Goal: Information Seeking & Learning: Learn about a topic

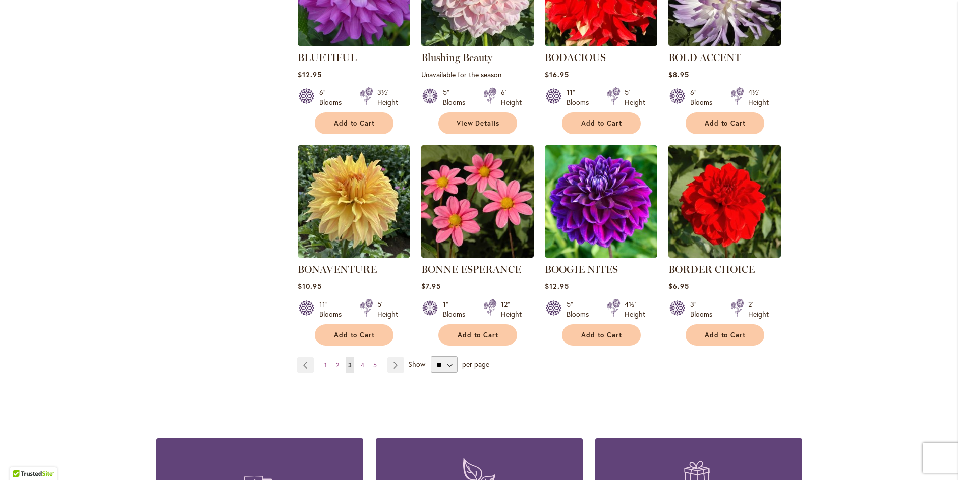
scroll to position [757, 0]
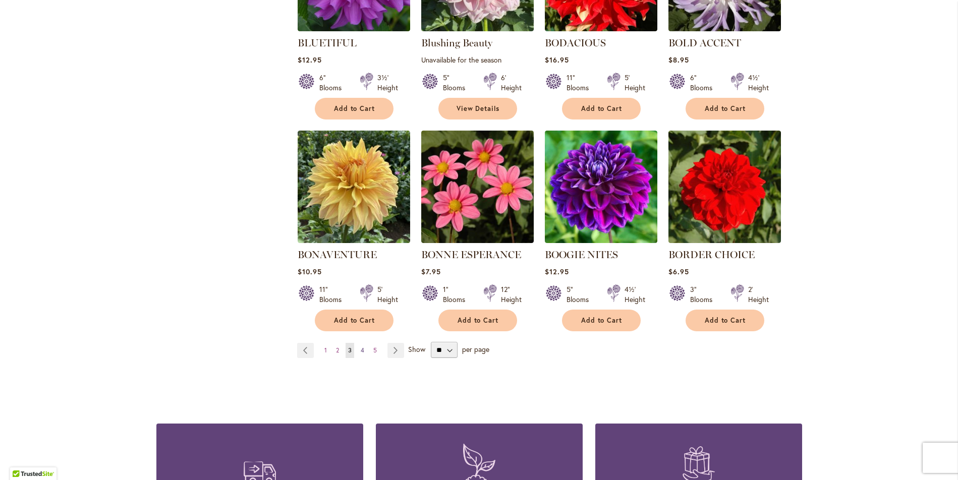
click at [361, 349] on span "4" at bounding box center [363, 351] width 4 height 8
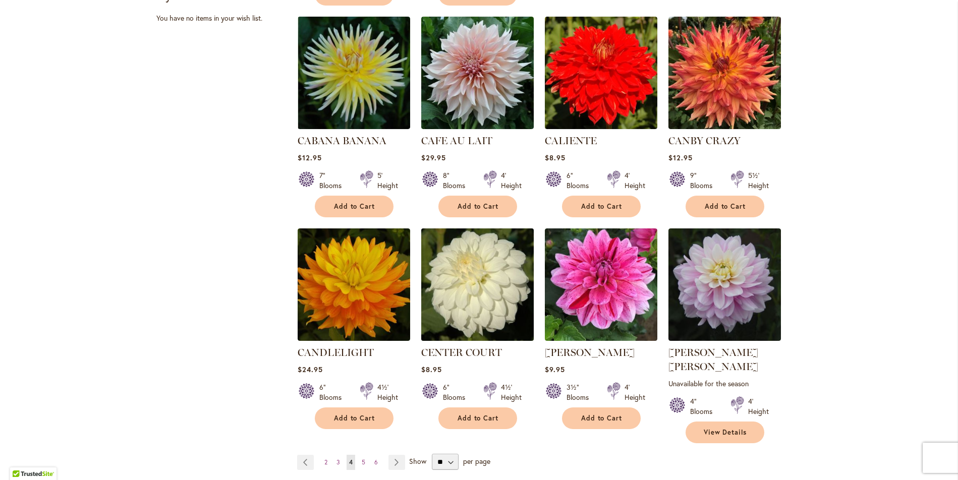
scroll to position [675, 0]
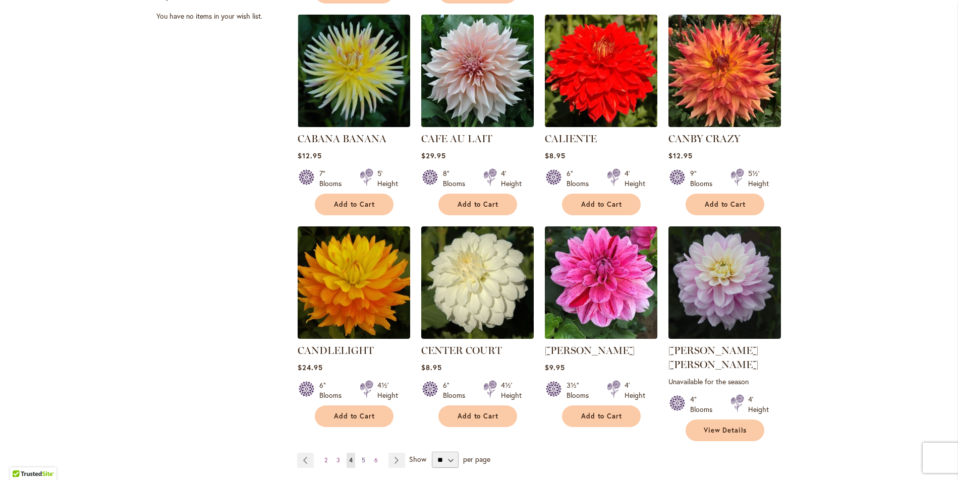
click at [362, 456] on span "5" at bounding box center [364, 460] width 4 height 8
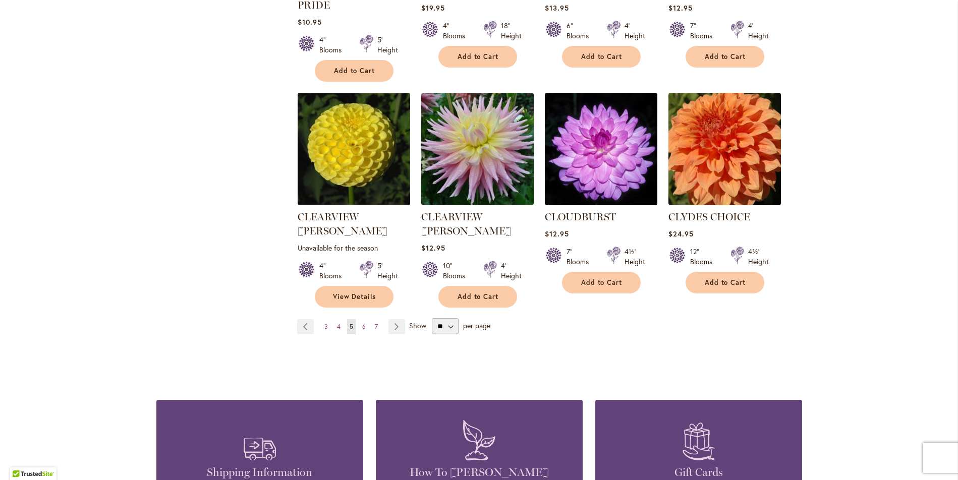
scroll to position [857, 0]
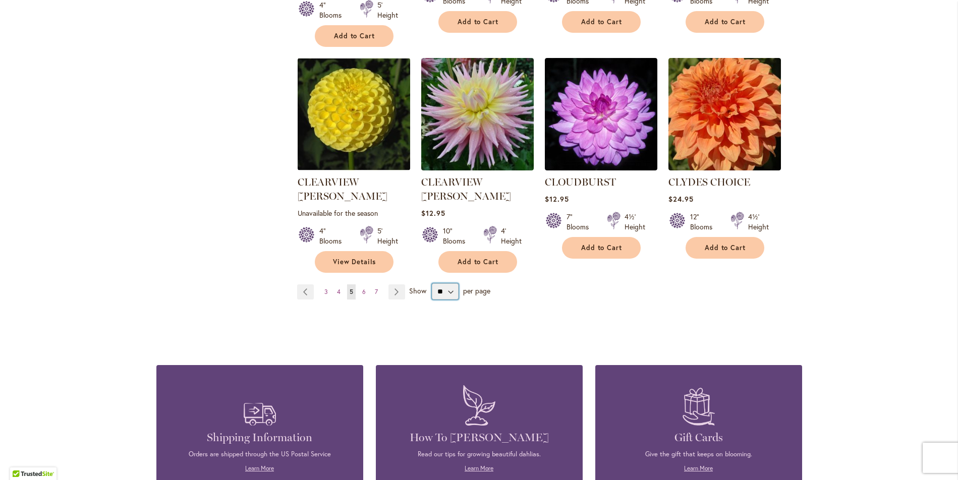
click at [446, 283] on select "** ** ** **" at bounding box center [445, 291] width 27 height 16
select select "**"
click at [432, 283] on select "** ** ** **" at bounding box center [445, 291] width 27 height 16
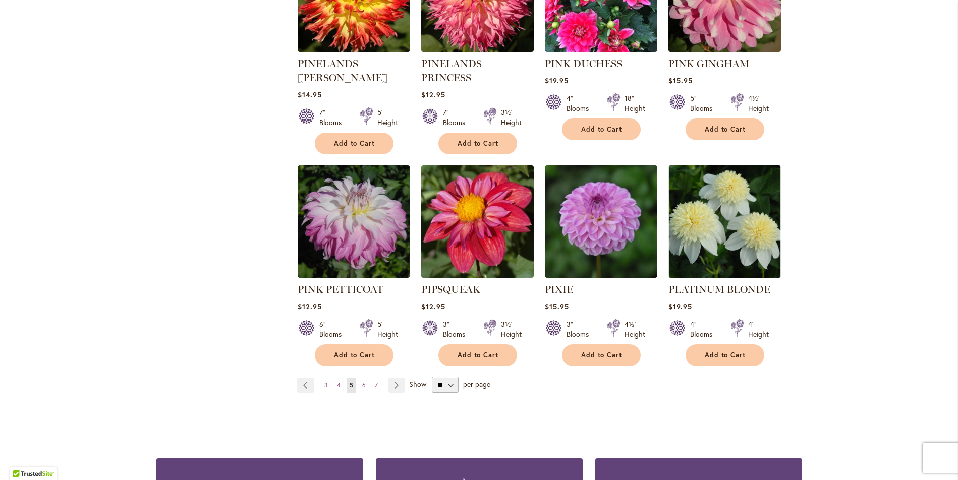
scroll to position [3355, 0]
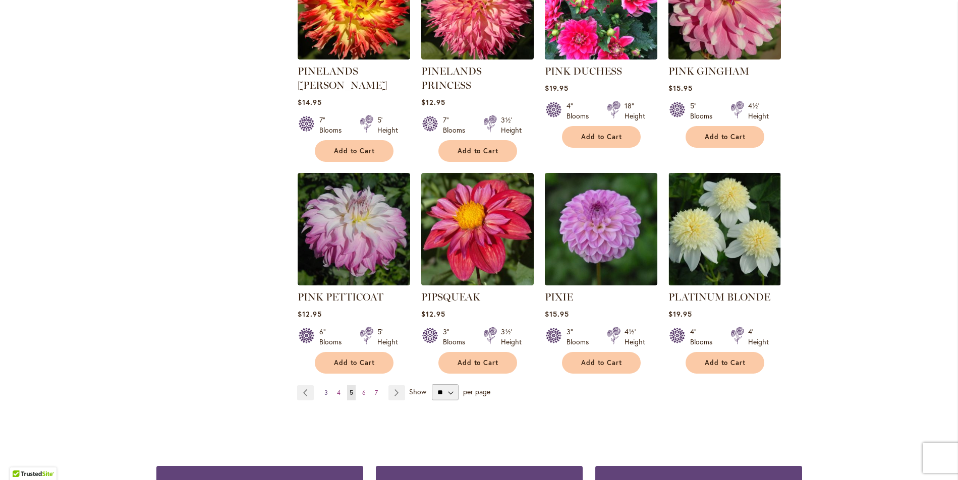
click at [324, 389] on span "3" at bounding box center [326, 393] width 4 height 8
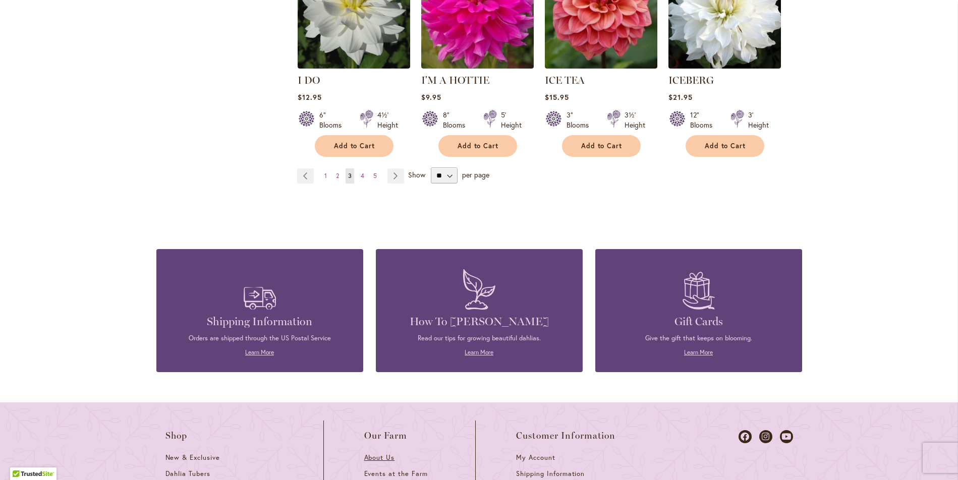
scroll to position [3444, 0]
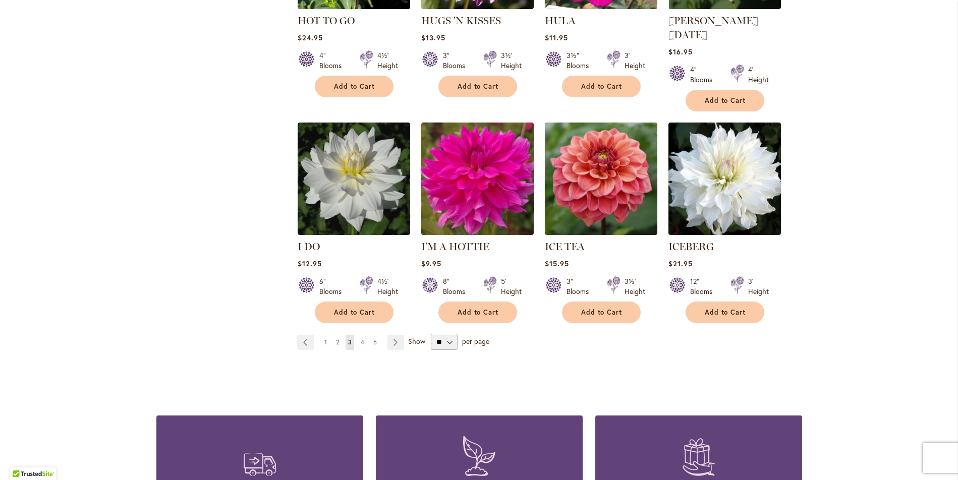
click at [336, 338] on span "2" at bounding box center [337, 342] width 3 height 8
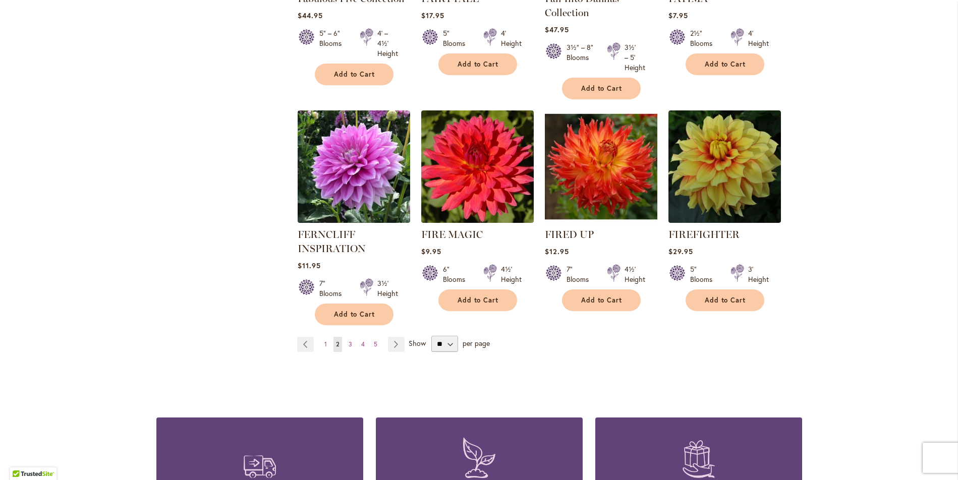
scroll to position [3441, 0]
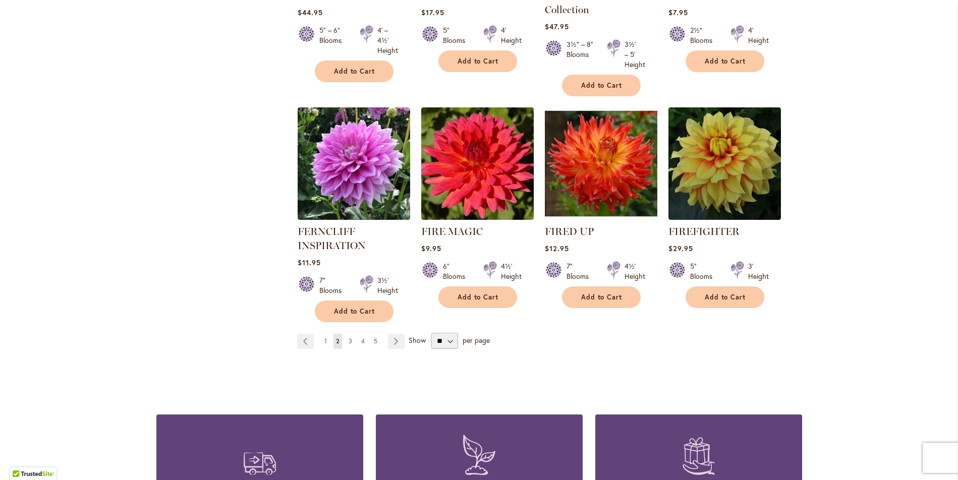
click at [349, 337] on span "3" at bounding box center [351, 341] width 4 height 8
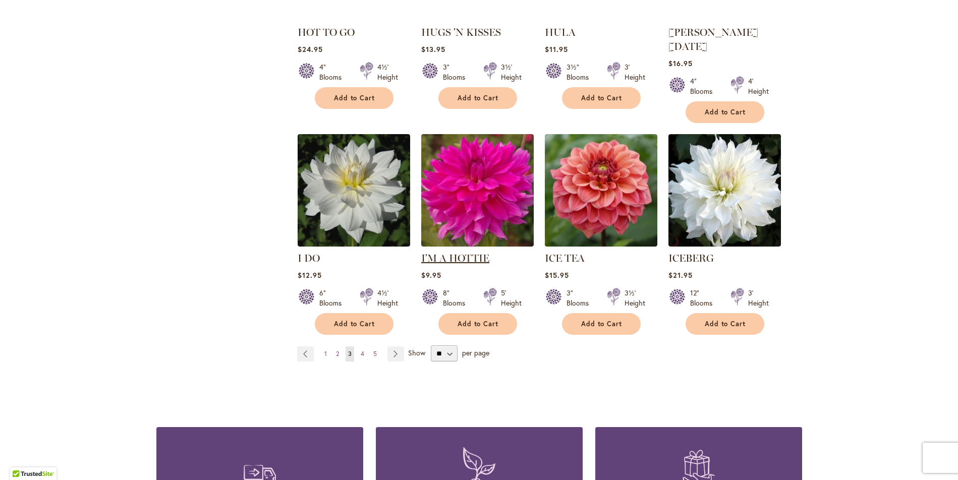
scroll to position [3430, 0]
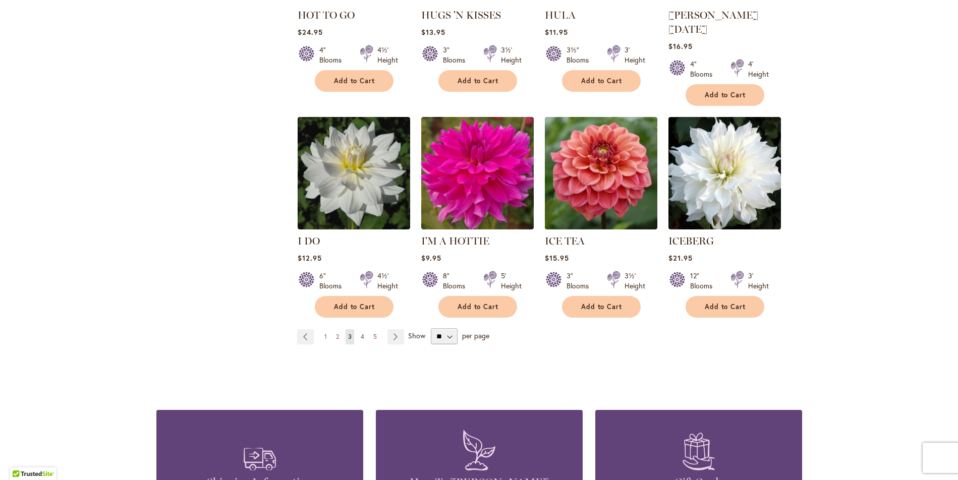
click at [361, 333] on span "4" at bounding box center [363, 337] width 4 height 8
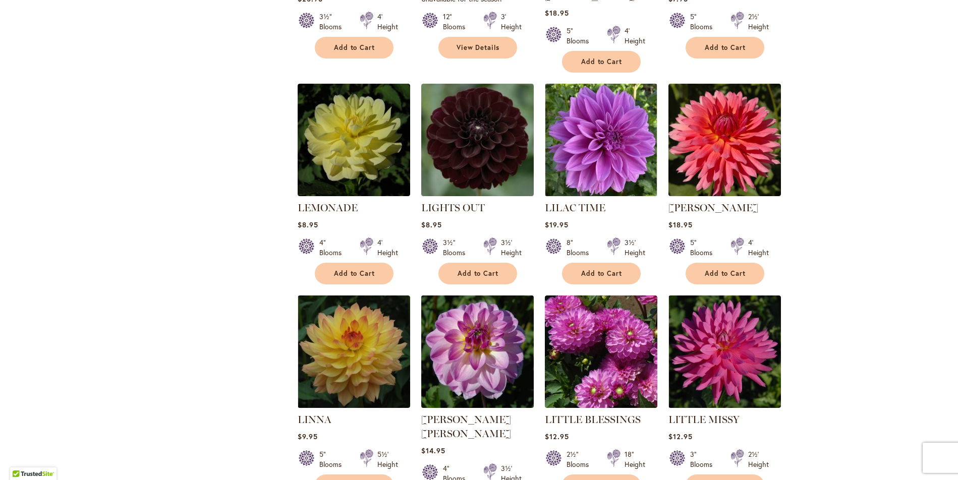
scroll to position [1967, 0]
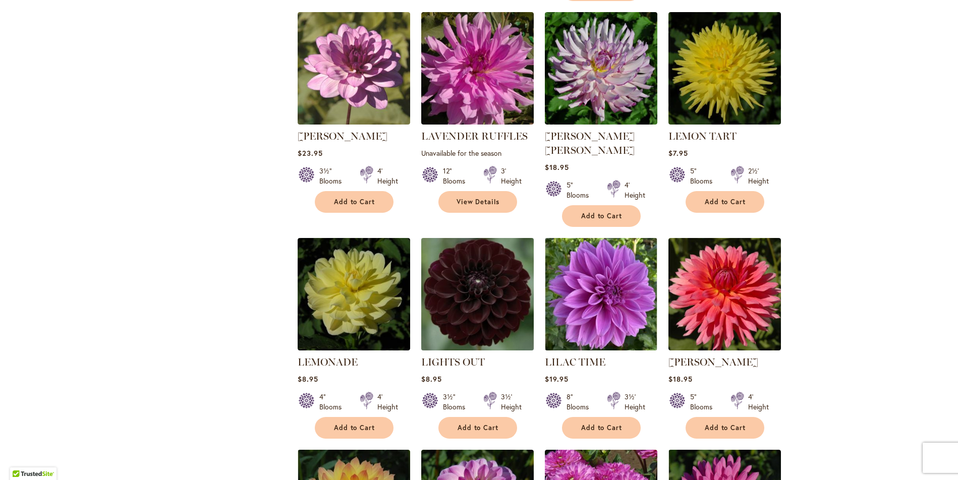
click at [462, 244] on img at bounding box center [477, 295] width 118 height 118
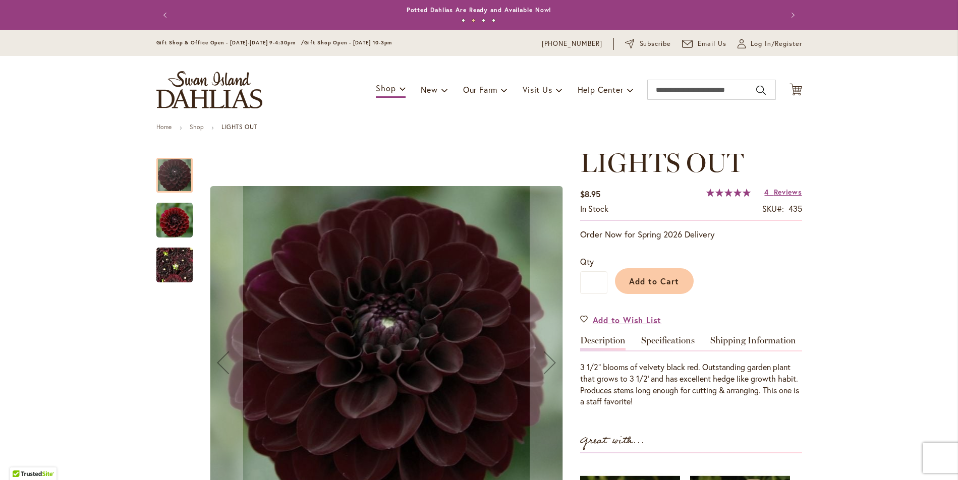
click at [172, 270] on img "LIGHTS OUT" at bounding box center [174, 265] width 36 height 48
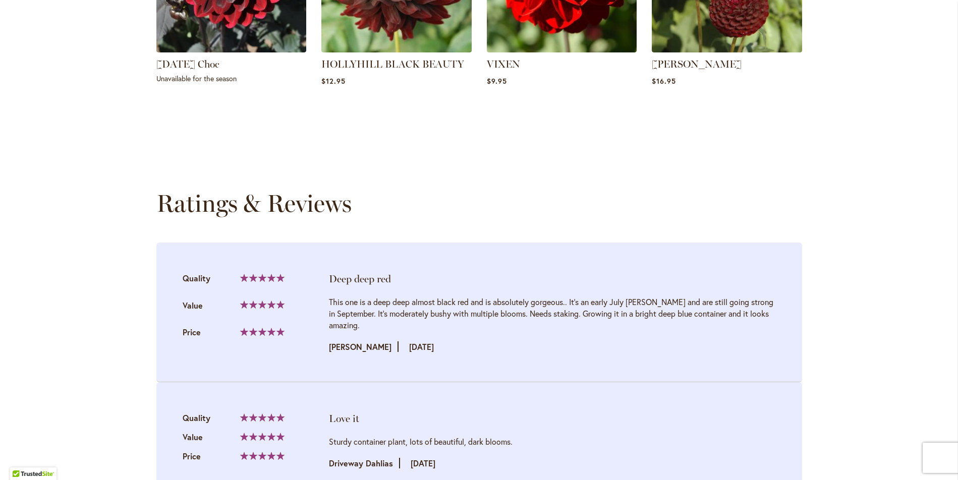
scroll to position [454, 0]
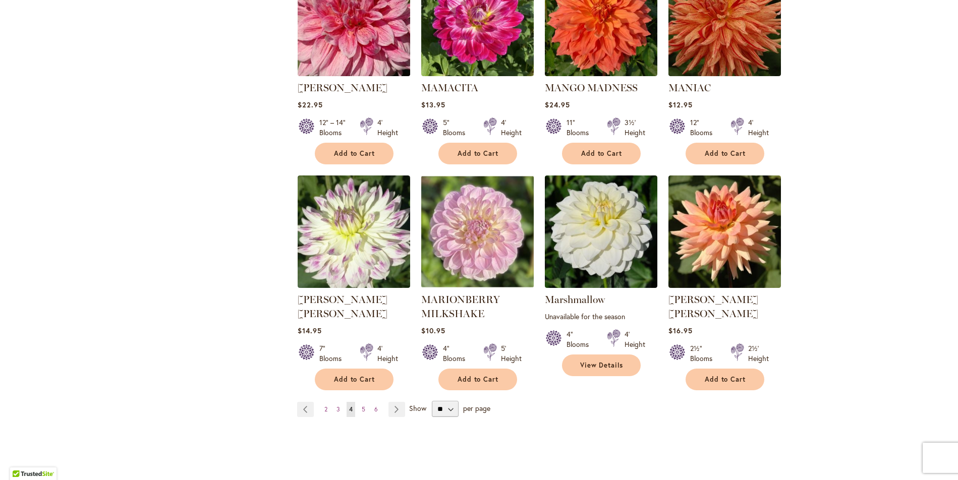
scroll to position [3380, 0]
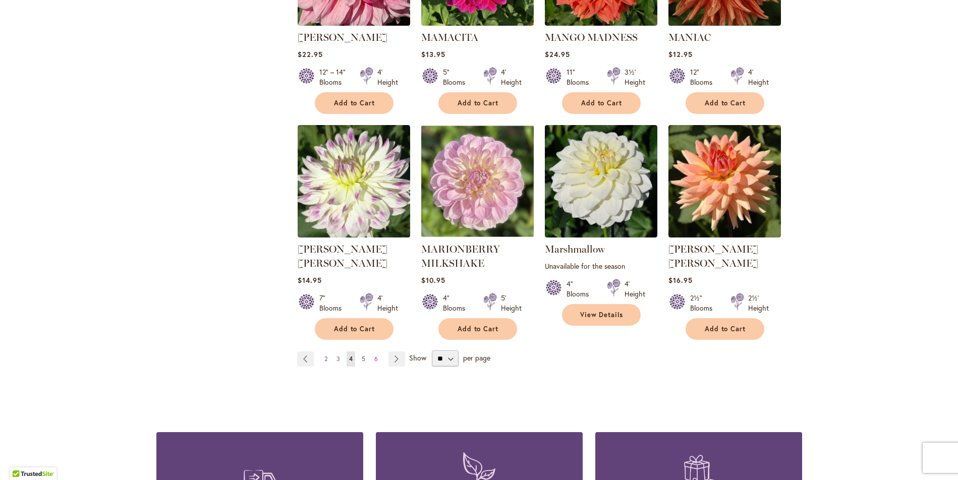
click at [362, 355] on span "5" at bounding box center [364, 359] width 4 height 8
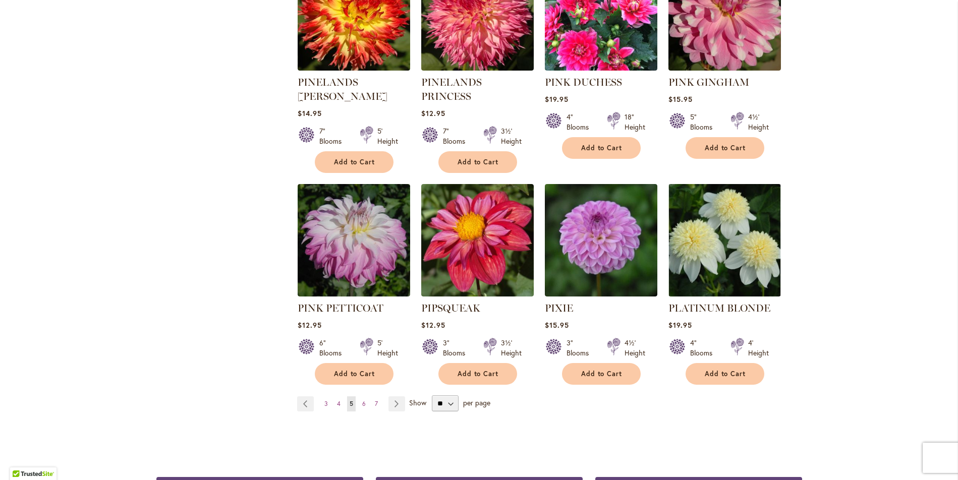
scroll to position [3391, 0]
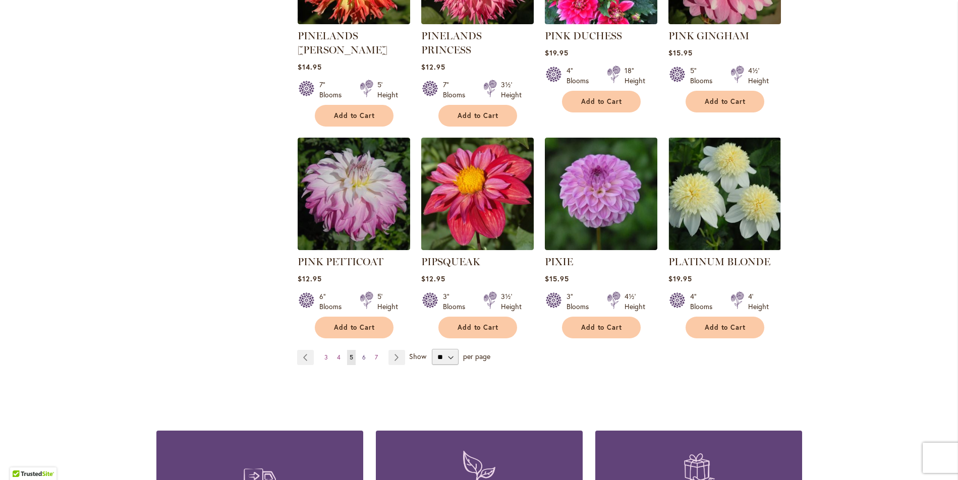
click at [362, 354] on span "6" at bounding box center [364, 358] width 4 height 8
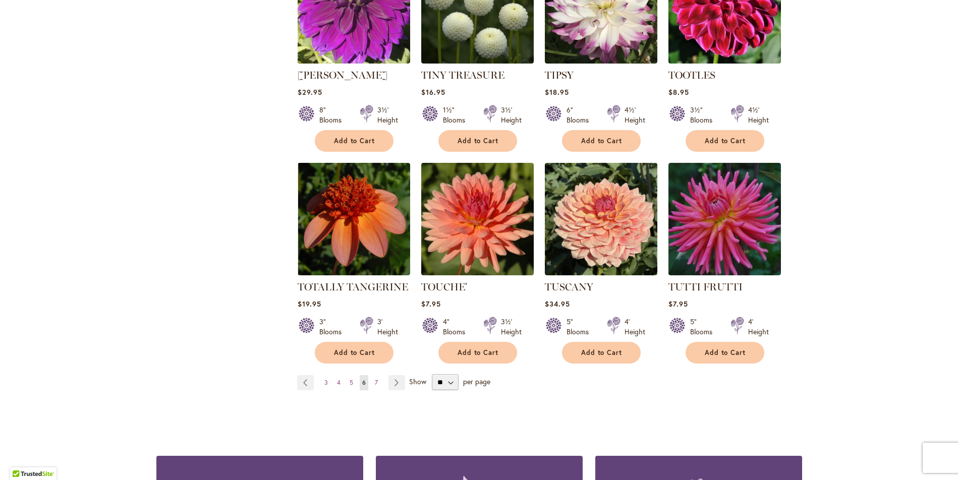
scroll to position [3329, 0]
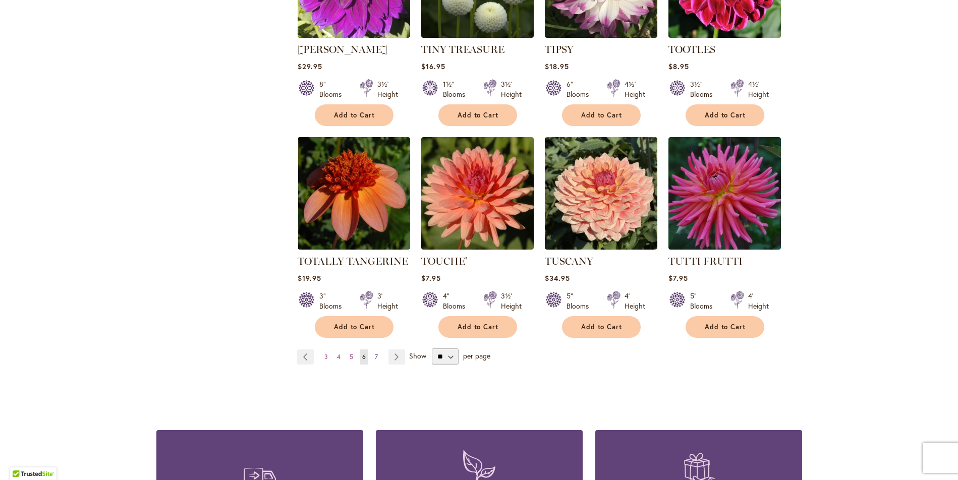
click at [375, 353] on span "7" at bounding box center [376, 357] width 3 height 8
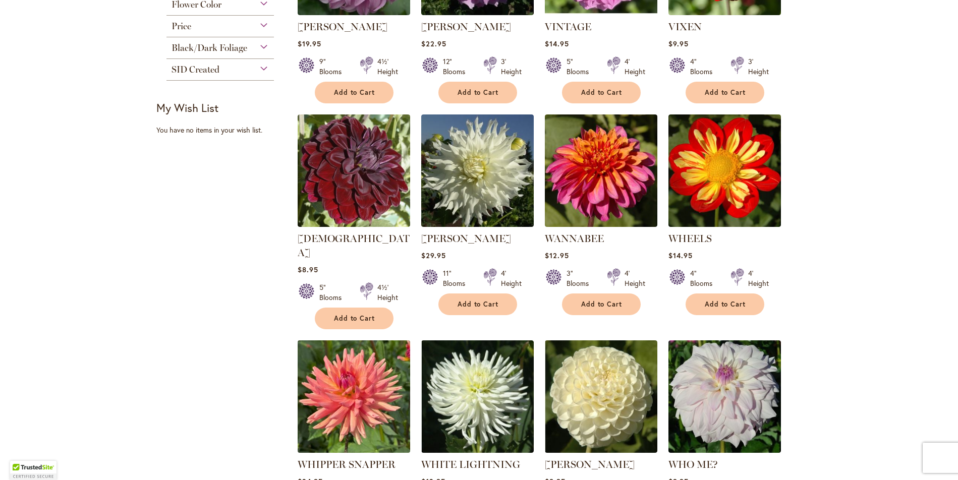
scroll to position [619, 0]
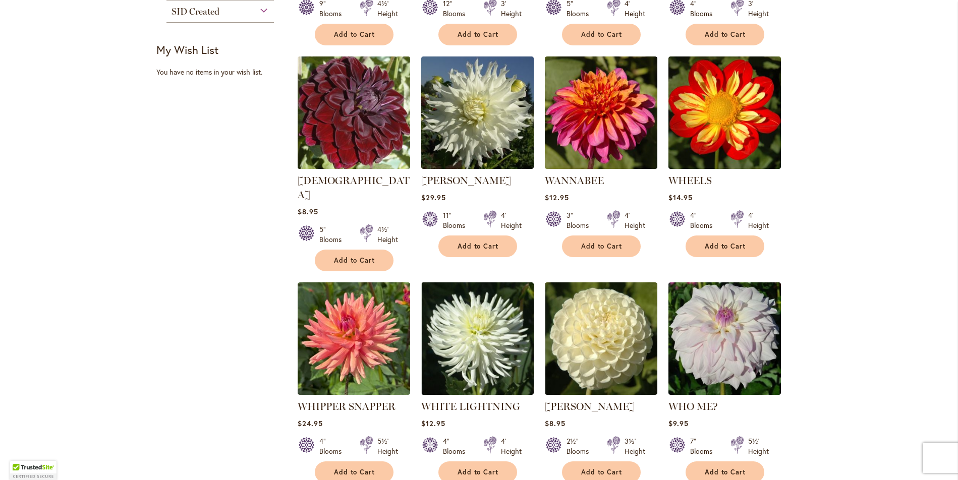
click at [352, 129] on img at bounding box center [354, 113] width 118 height 118
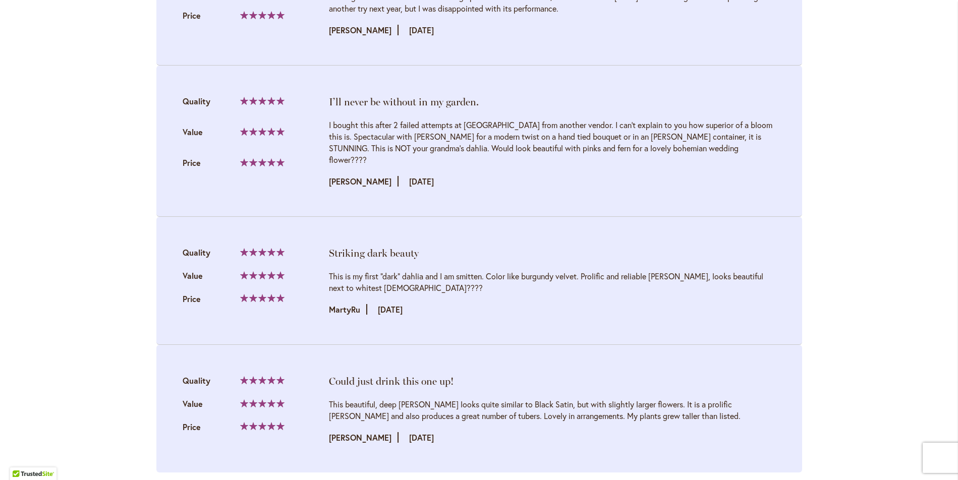
scroll to position [1513, 0]
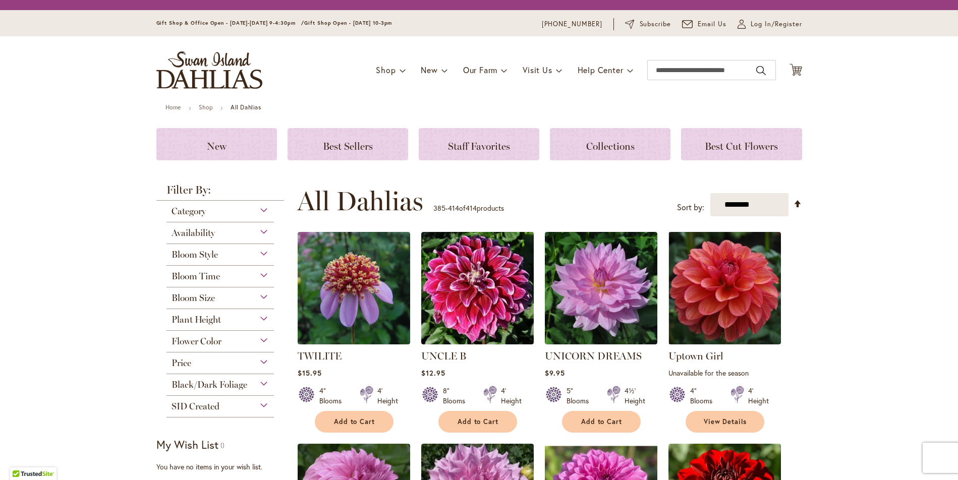
click at [256, 213] on div "Category" at bounding box center [220, 209] width 108 height 16
click at [259, 209] on div "Category" at bounding box center [220, 209] width 108 height 16
click at [259, 210] on div "Category" at bounding box center [220, 209] width 108 height 16
click at [734, 144] on span "Best Cut Flowers" at bounding box center [741, 146] width 73 height 12
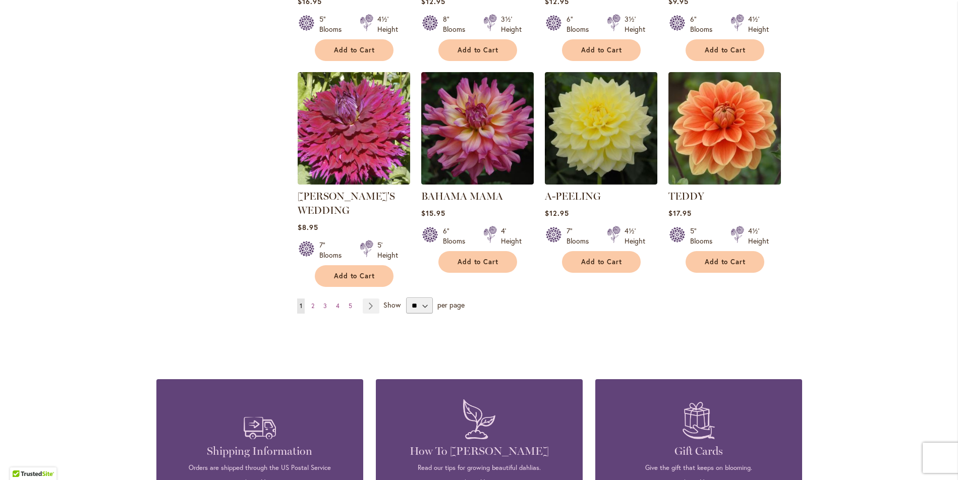
scroll to position [807, 0]
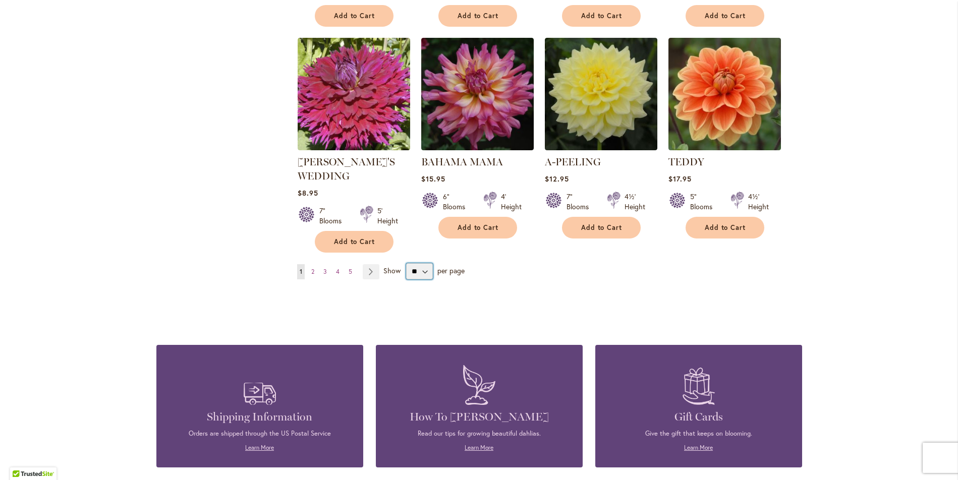
click at [424, 266] on select "** ** ** **" at bounding box center [419, 271] width 27 height 16
select select "**"
click at [406, 263] on select "** ** ** **" at bounding box center [419, 271] width 27 height 16
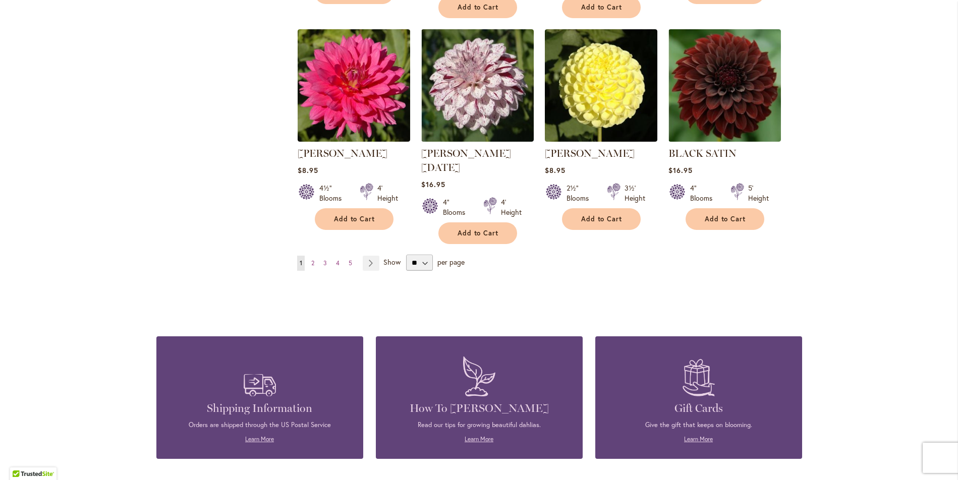
scroll to position [3482, 0]
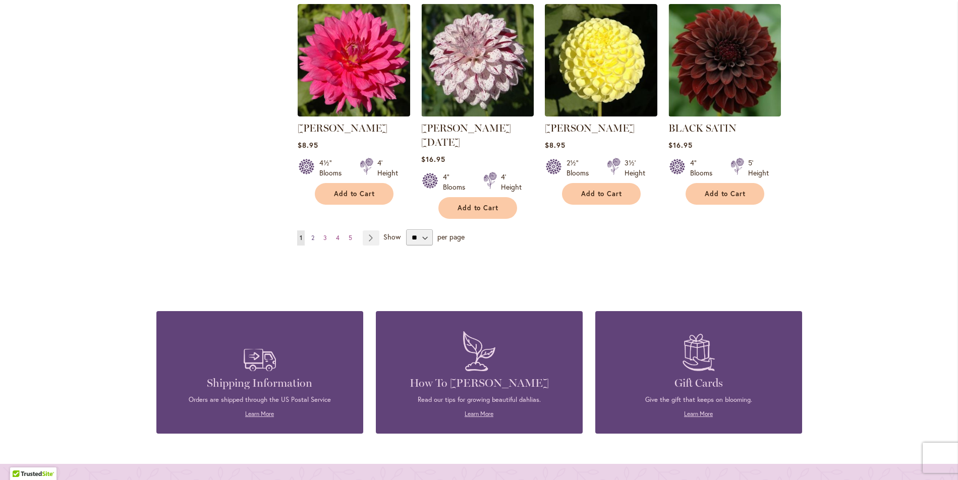
click at [311, 234] on span "2" at bounding box center [312, 238] width 3 height 8
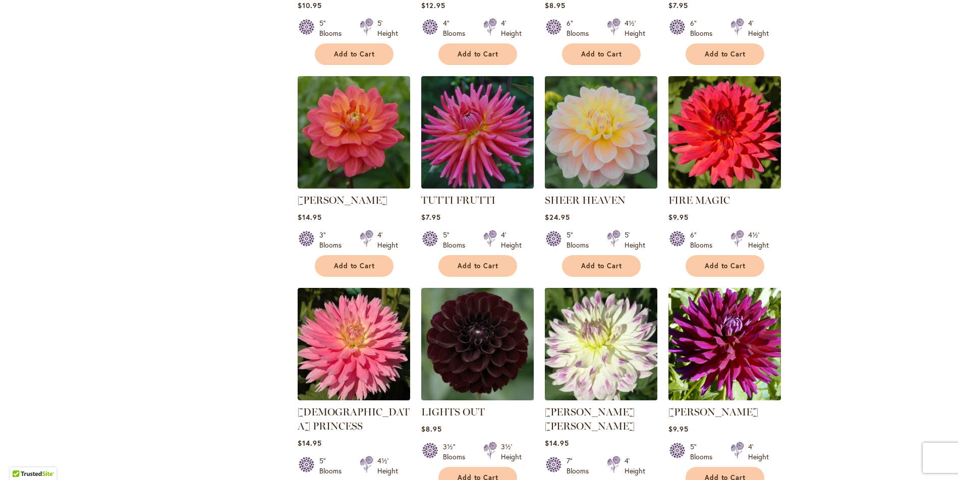
scroll to position [3228, 0]
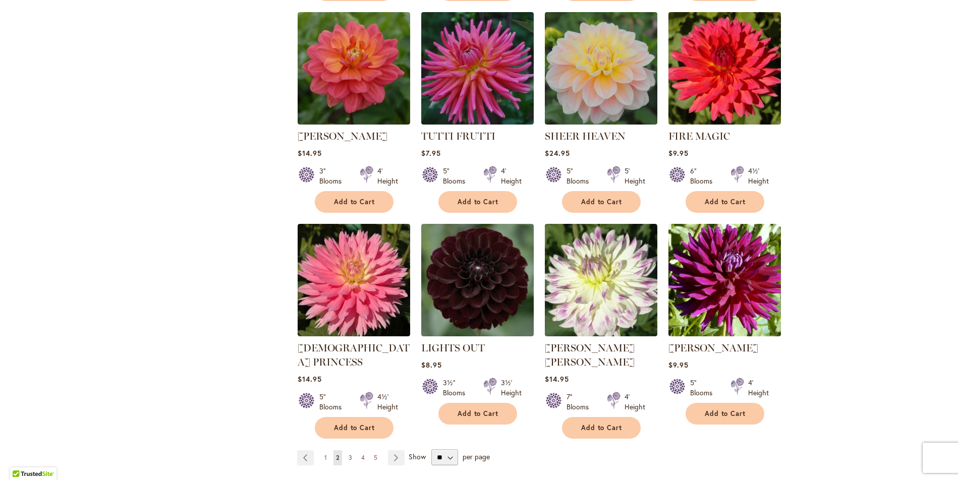
click at [349, 450] on link "Page 3" at bounding box center [350, 457] width 9 height 15
click at [349, 454] on span "3" at bounding box center [351, 458] width 4 height 8
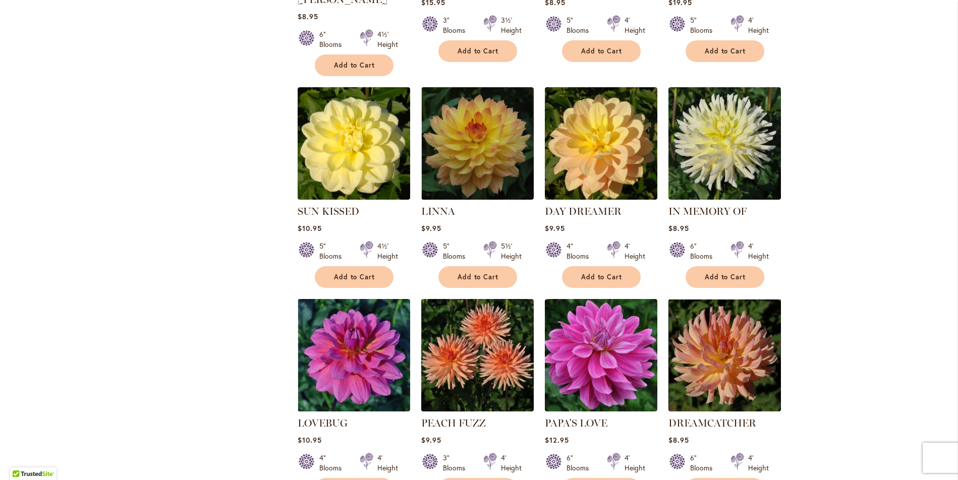
scroll to position [3334, 0]
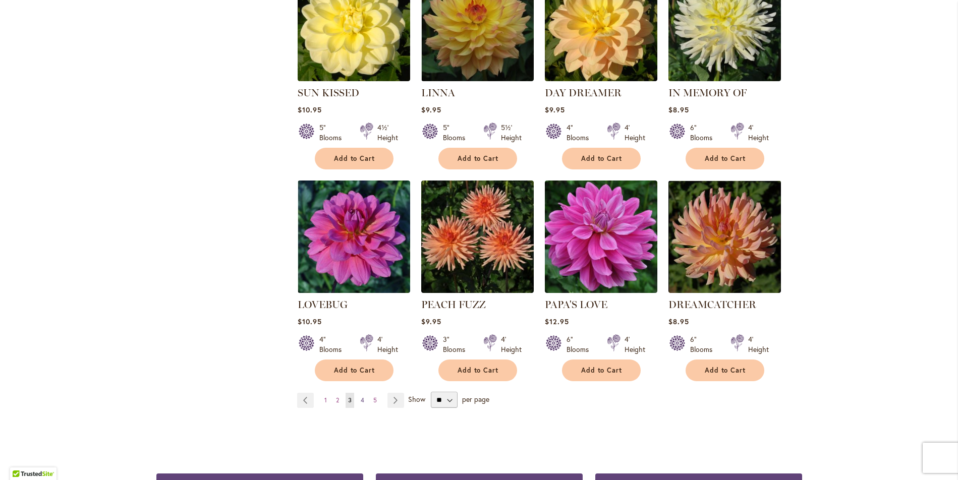
click at [361, 396] on span "4" at bounding box center [363, 400] width 4 height 8
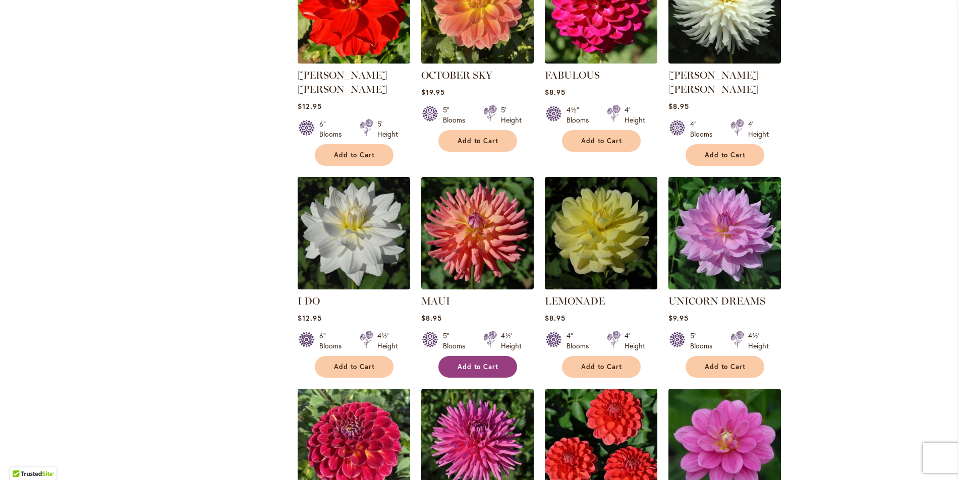
scroll to position [773, 0]
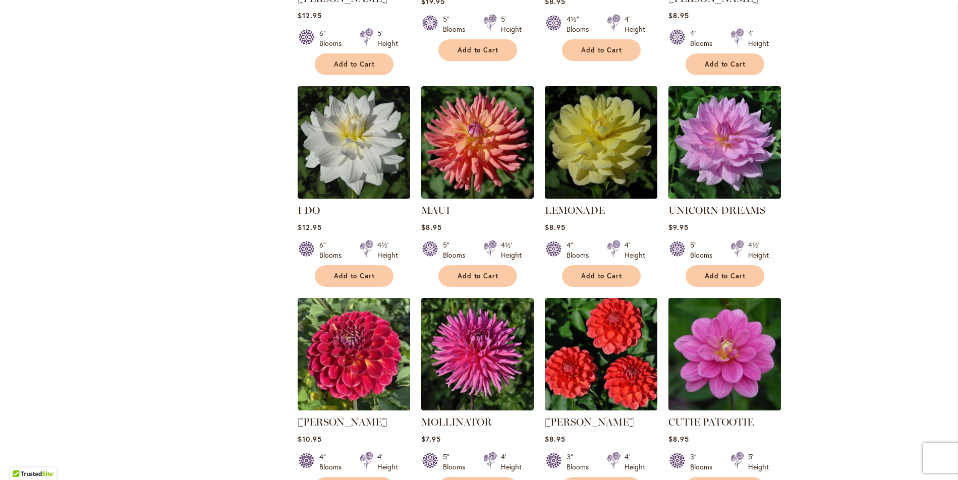
click at [585, 127] on img at bounding box center [601, 142] width 118 height 118
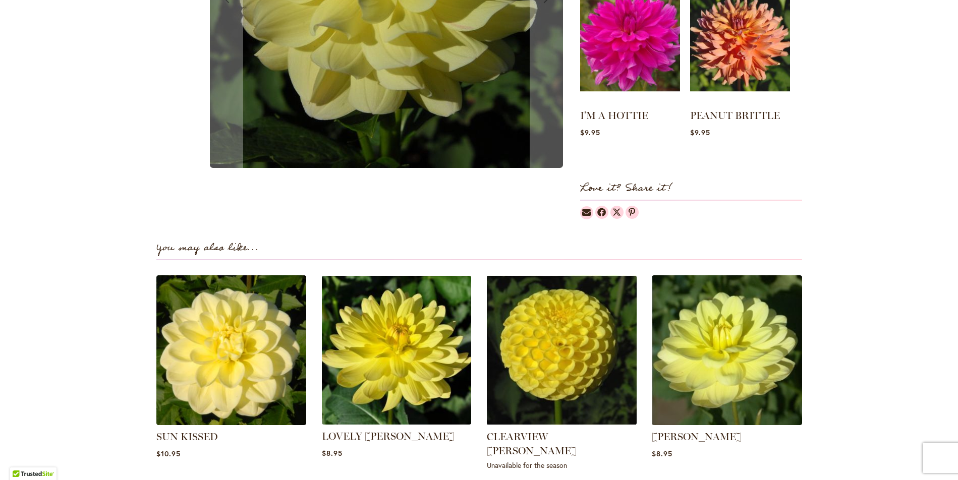
scroll to position [533, 0]
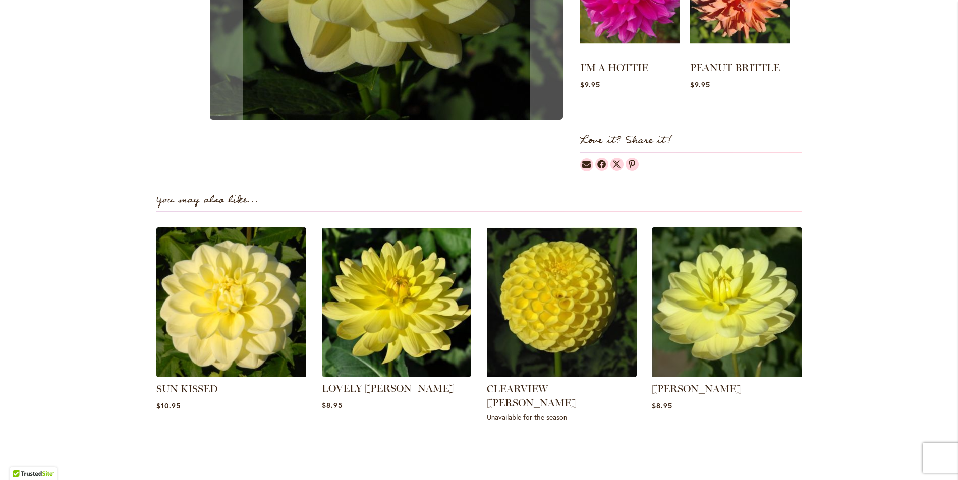
click at [398, 317] on img at bounding box center [396, 302] width 156 height 156
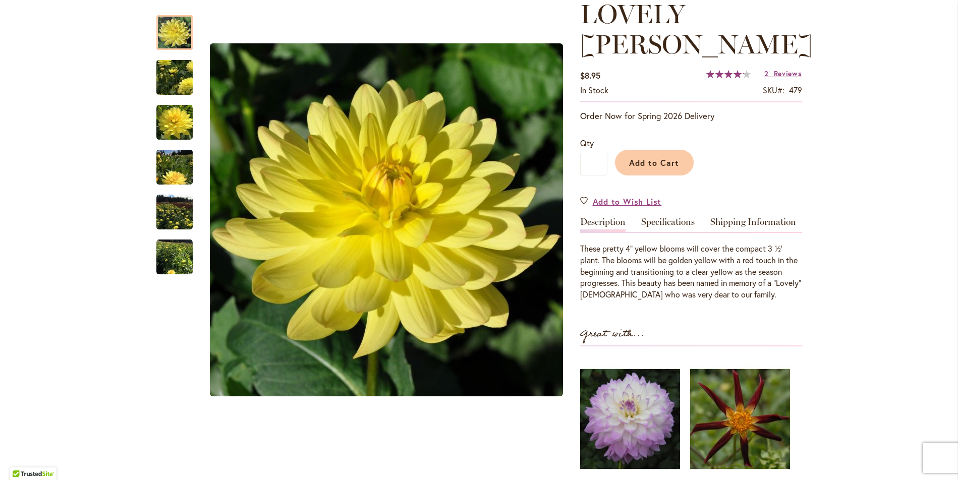
scroll to position [151, 0]
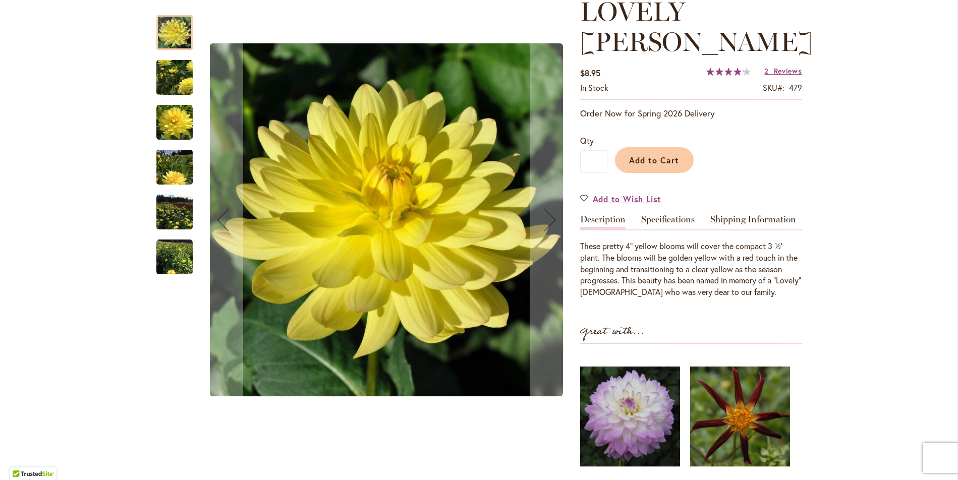
click at [172, 255] on img "LOVELY RITA" at bounding box center [174, 257] width 36 height 36
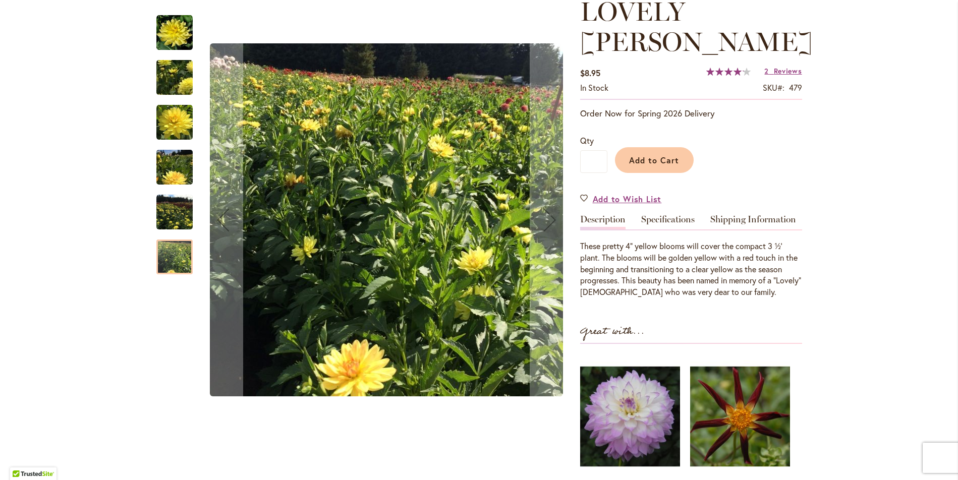
click at [190, 226] on div at bounding box center [363, 220] width 414 height 430
click at [174, 216] on img "LOVELY RITA" at bounding box center [174, 212] width 36 height 36
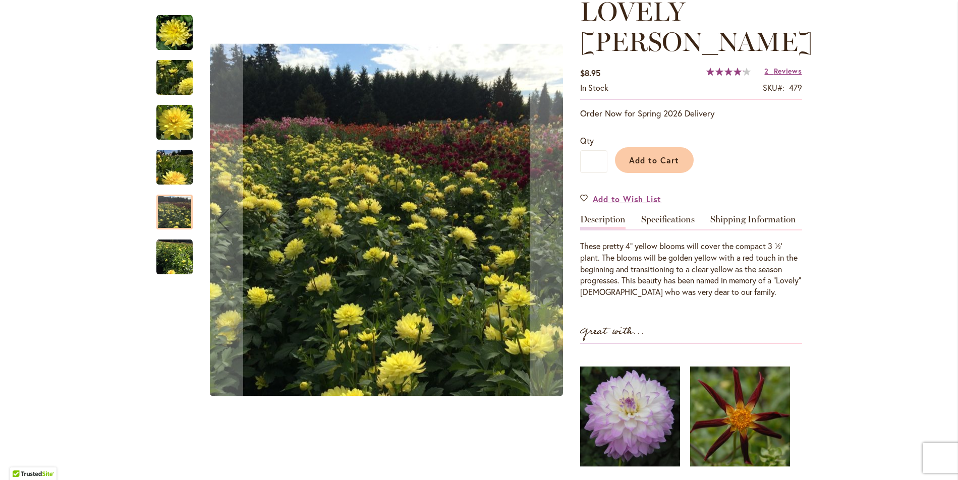
click at [175, 168] on img "LOVELY RITA" at bounding box center [174, 167] width 36 height 48
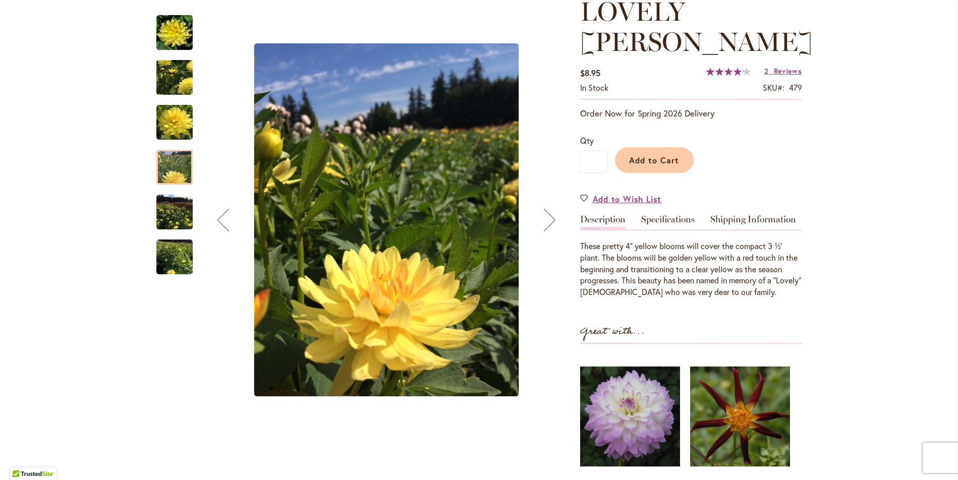
click at [170, 120] on img "LOVELY RITA" at bounding box center [174, 122] width 36 height 36
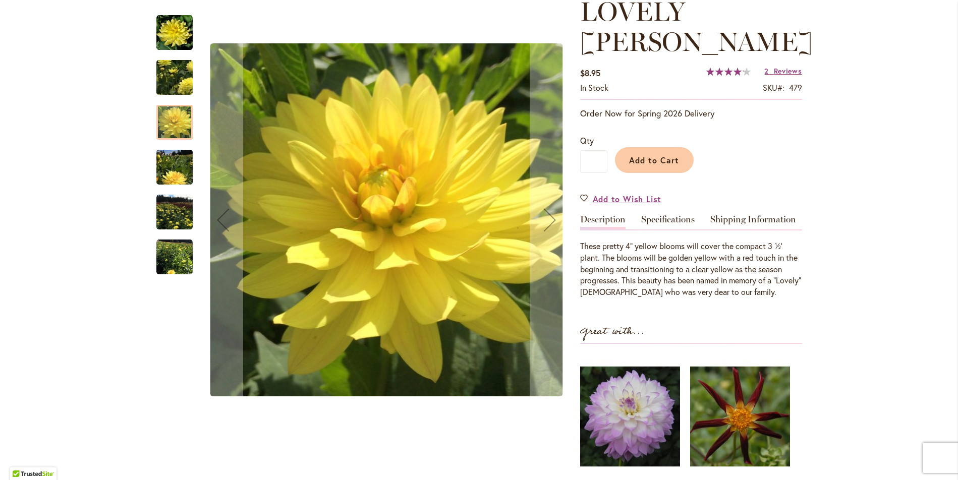
click at [170, 84] on img "LOVELY RITA" at bounding box center [174, 77] width 73 height 52
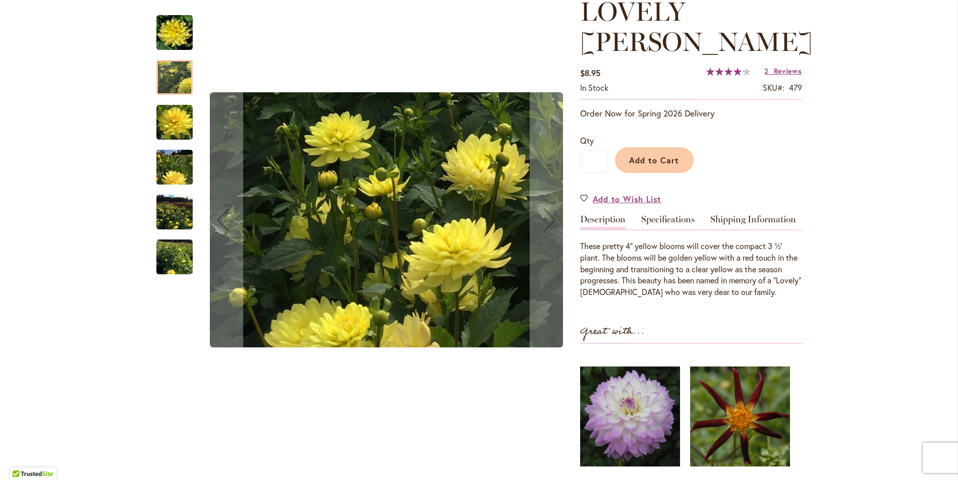
click at [173, 41] on img "LOVELY RITA" at bounding box center [174, 33] width 36 height 36
